Goal: Check status: Check status

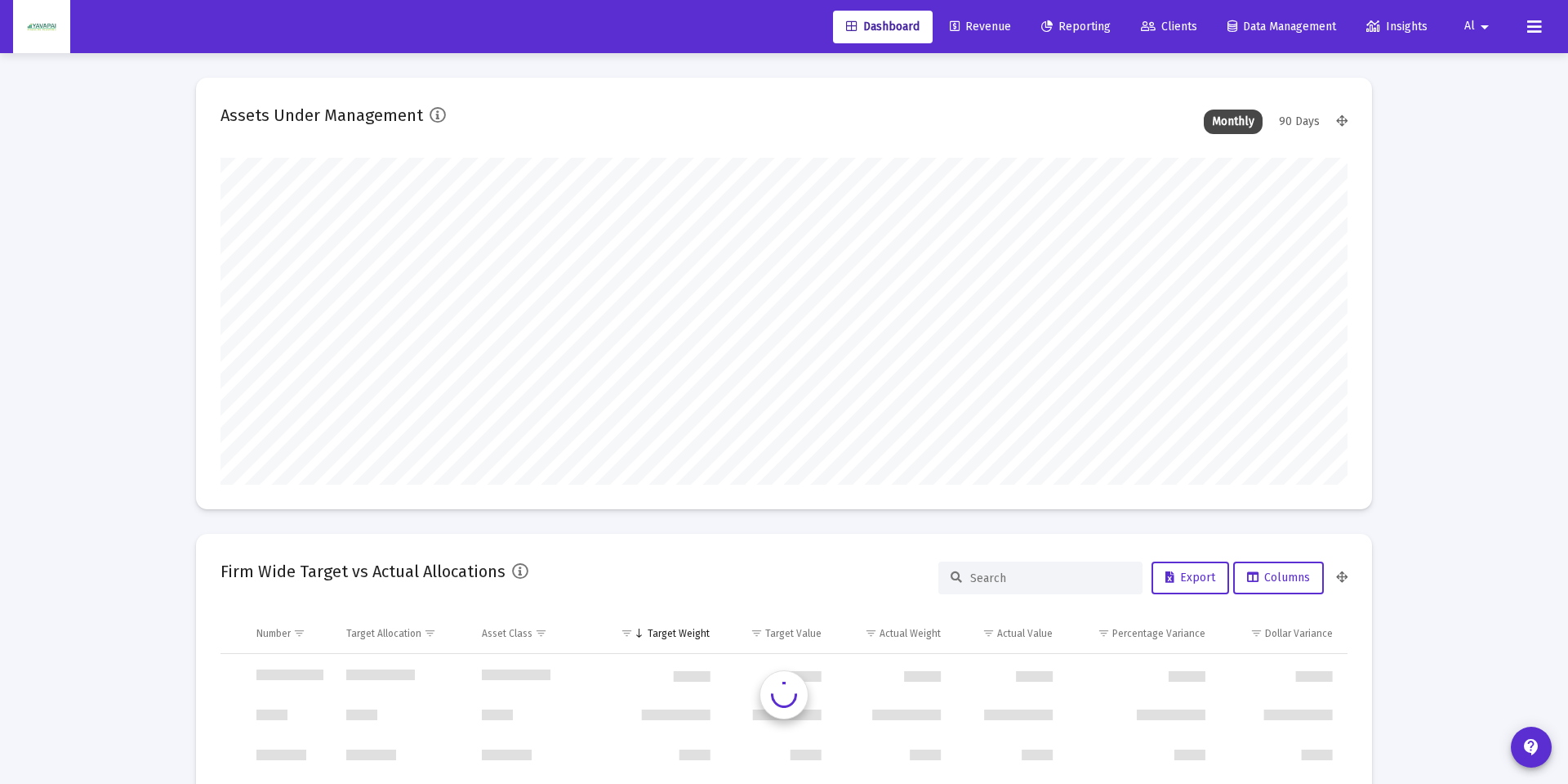
type input "[DATE]"
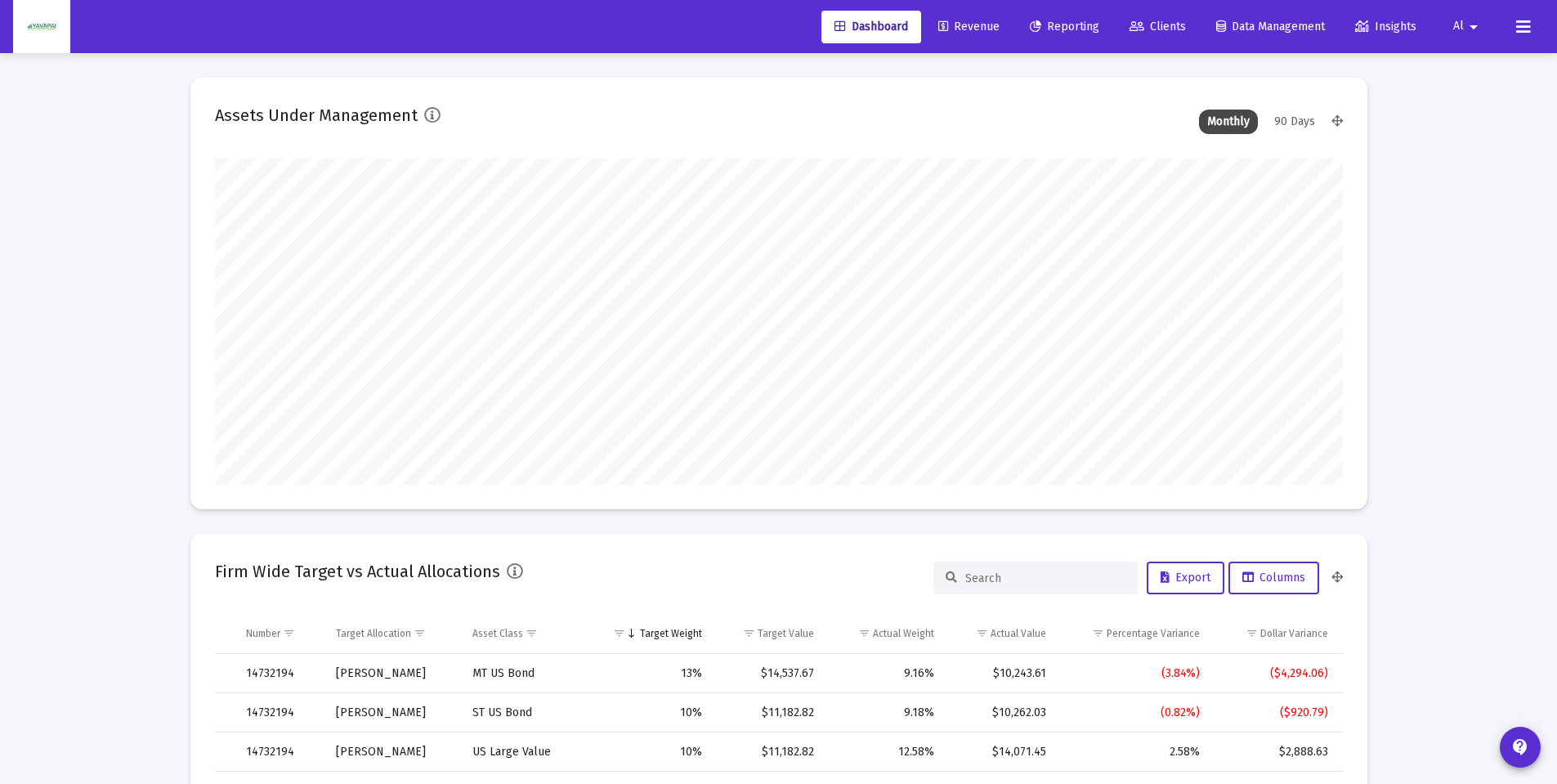
click at [1071, 28] on span "Reporting" at bounding box center [1064, 27] width 70 height 14
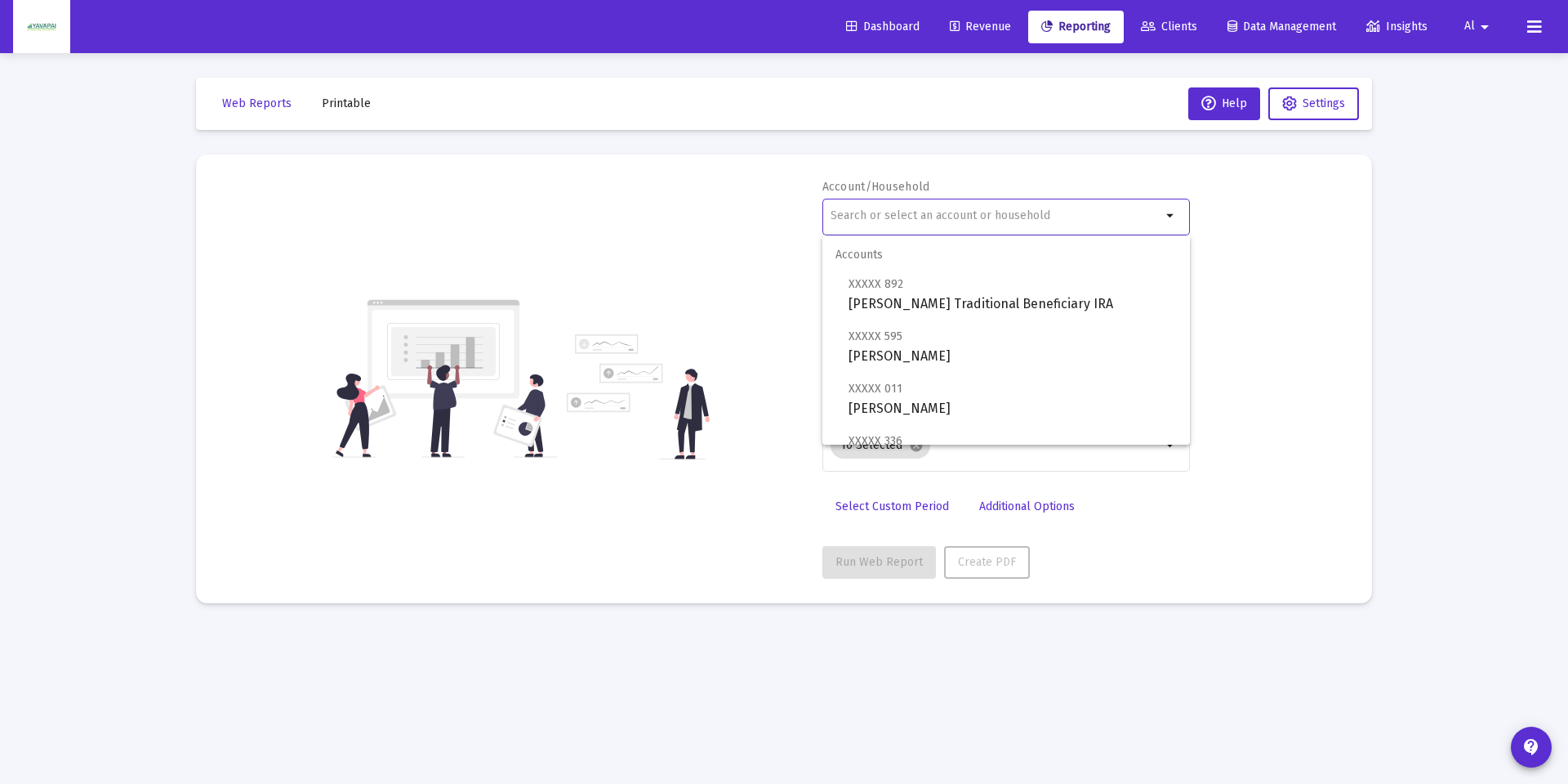
click at [860, 218] on input "text" at bounding box center [996, 215] width 331 height 13
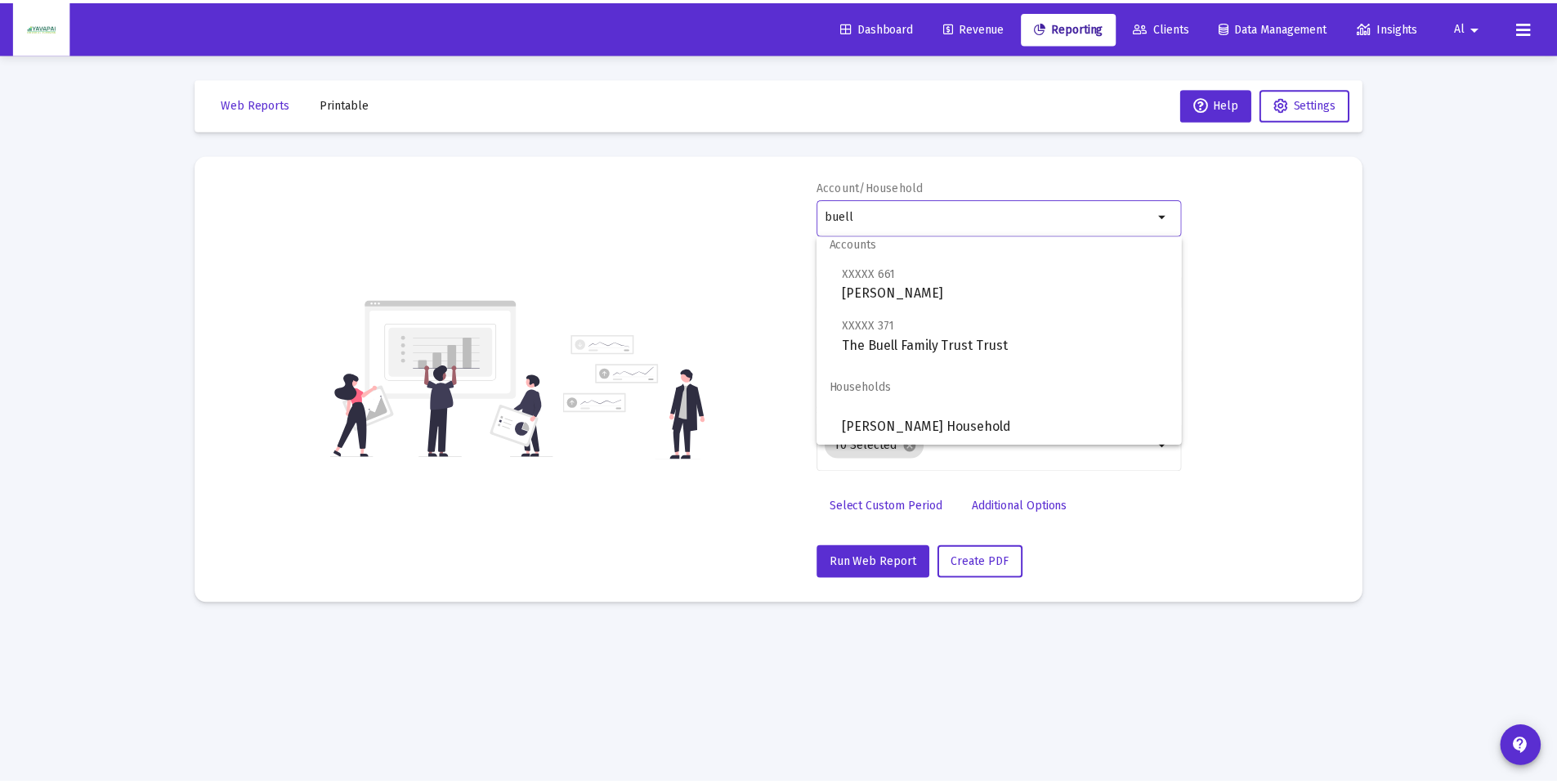
scroll to position [13, 0]
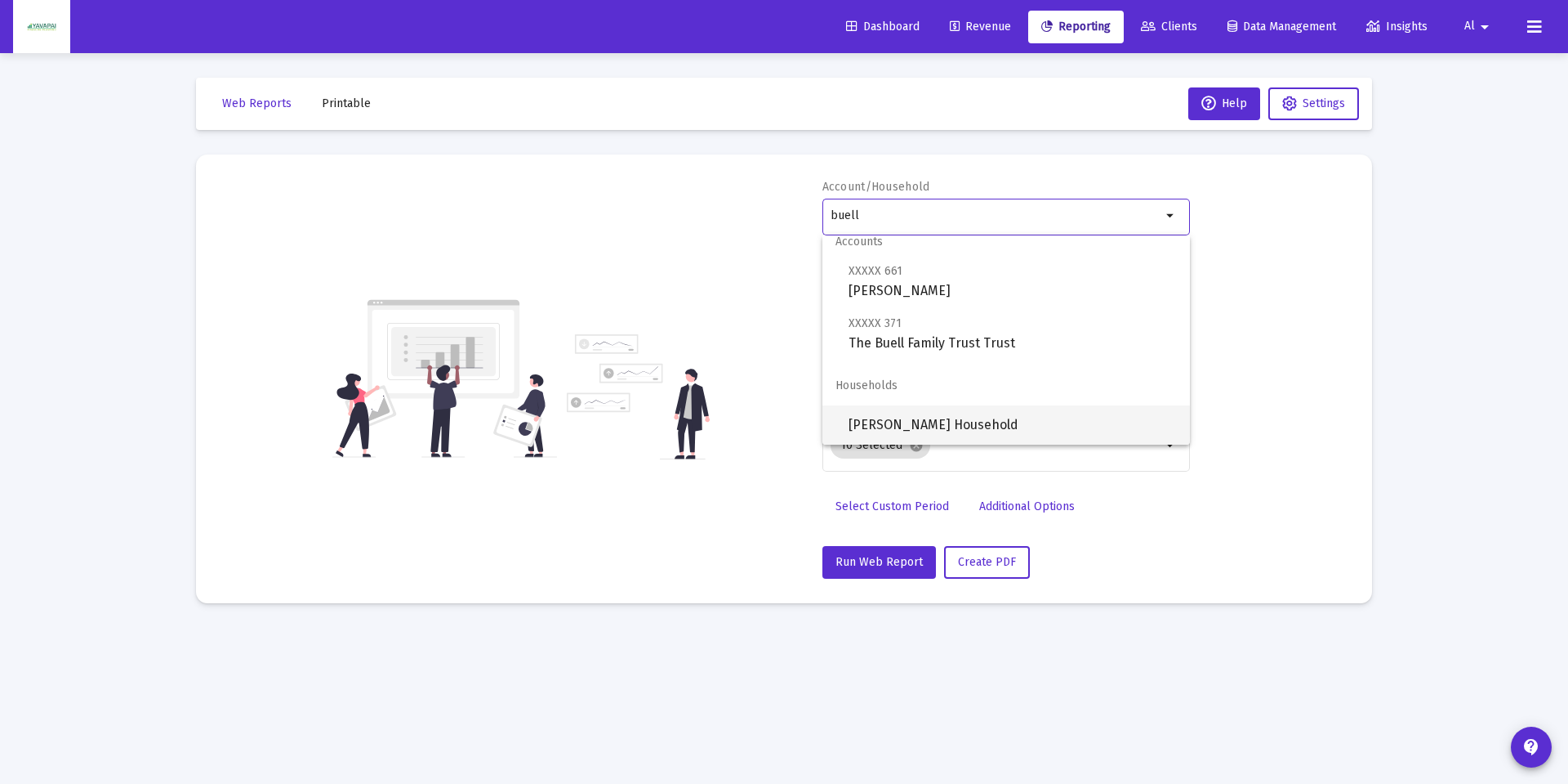
click at [907, 410] on span "[PERSON_NAME] Household" at bounding box center [1012, 425] width 328 height 39
type input "[PERSON_NAME] Household"
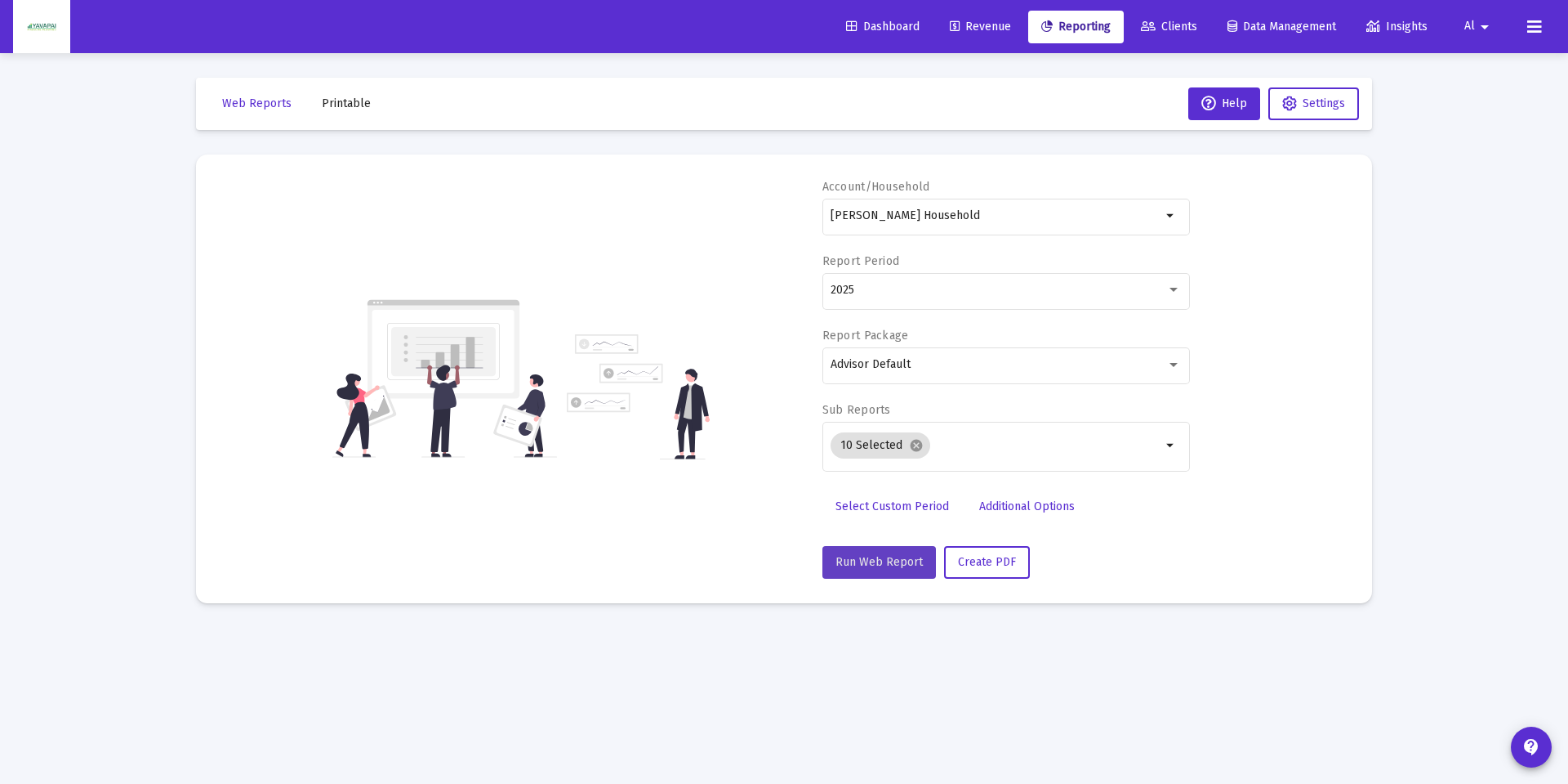
click at [891, 558] on span "Run Web Report" at bounding box center [879, 561] width 88 height 14
select select "View all"
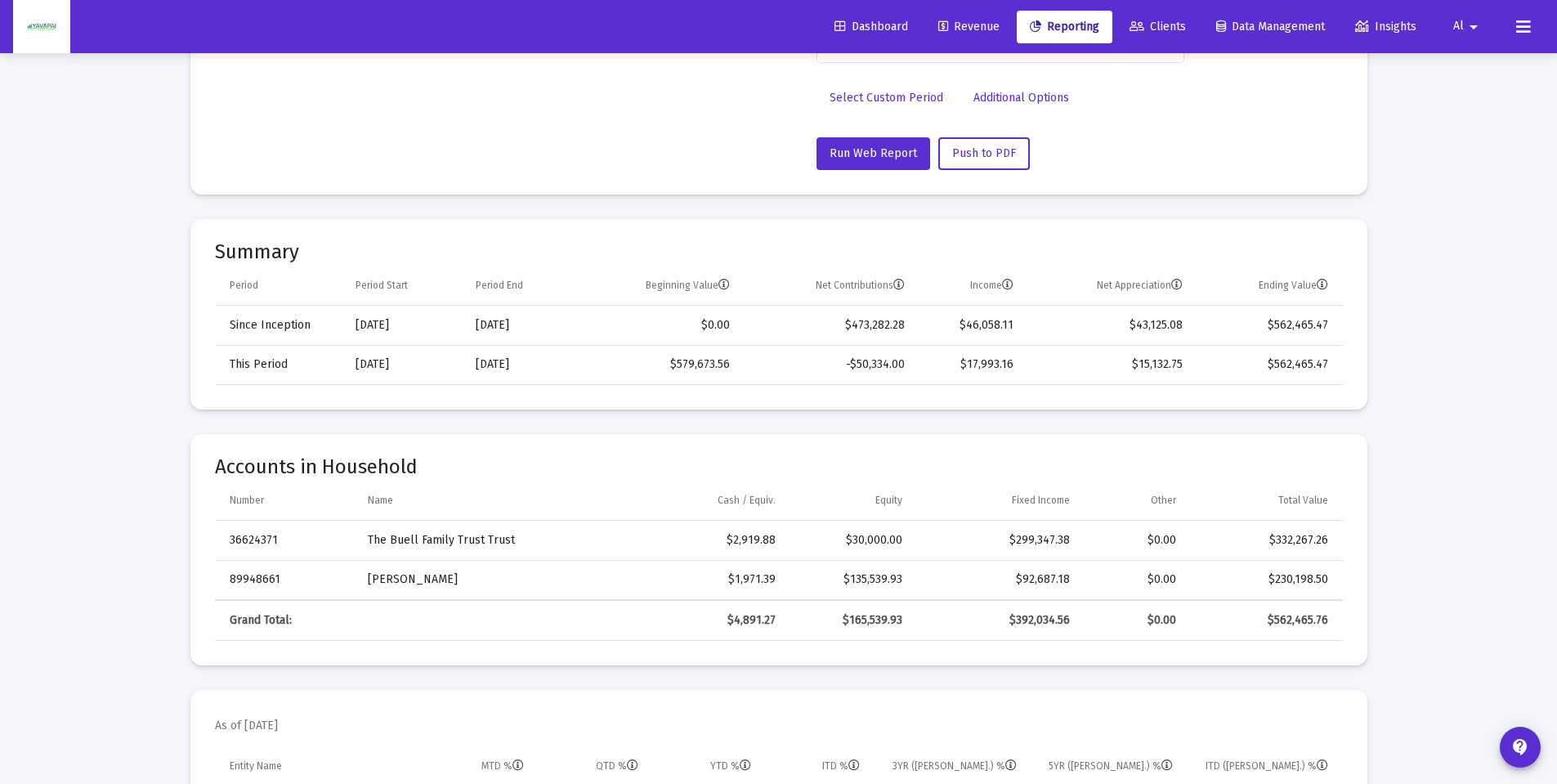
scroll to position [163, 0]
